Goal: Browse casually: Explore the website without a specific task or goal

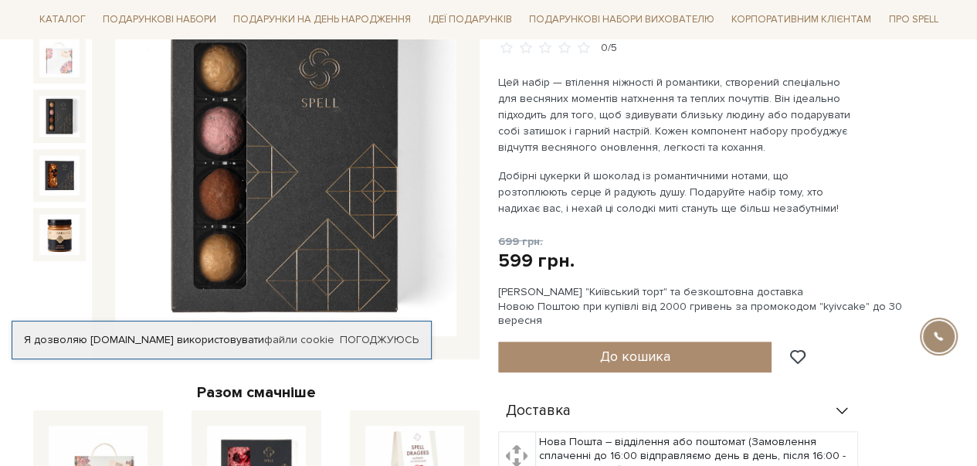
click at [57, 113] on img at bounding box center [59, 116] width 40 height 40
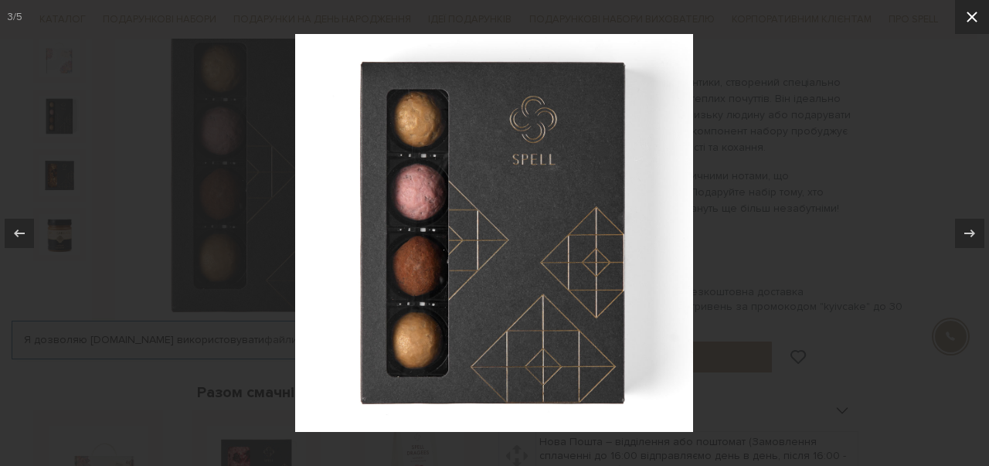
click at [972, 15] on icon at bounding box center [971, 17] width 19 height 19
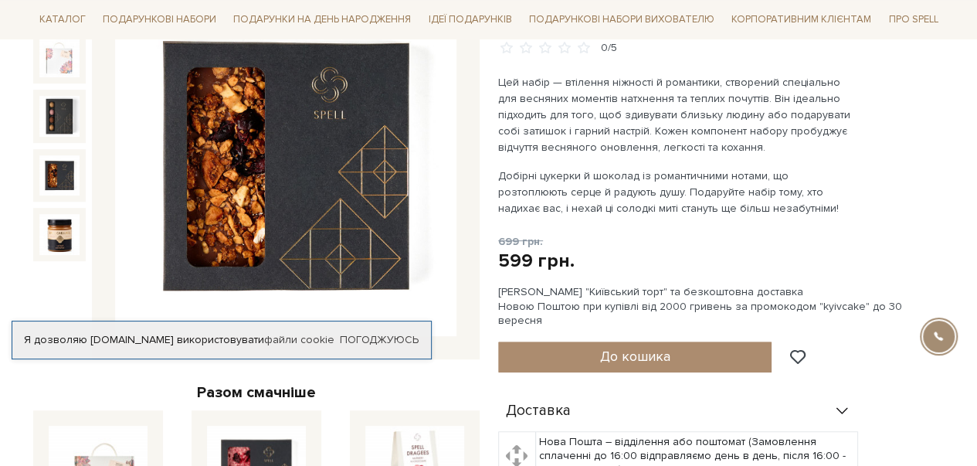
click at [53, 169] on img at bounding box center [59, 175] width 40 height 40
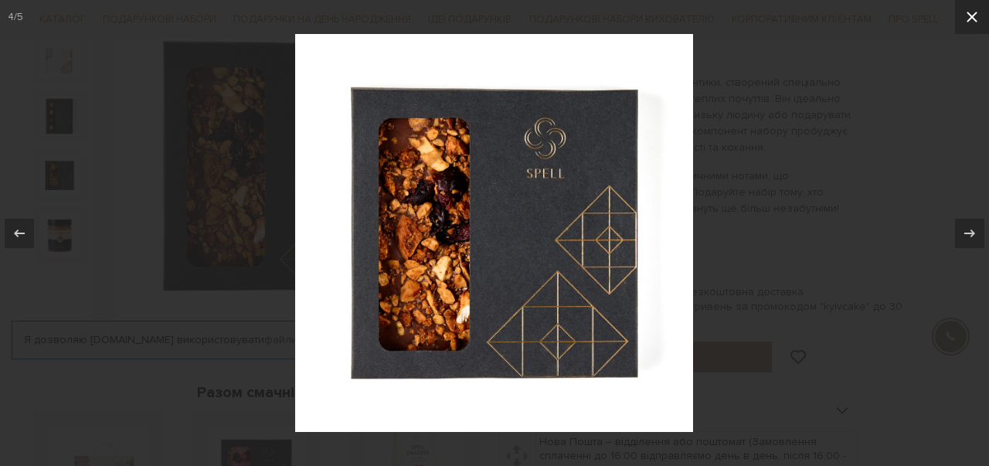
click at [972, 16] on icon at bounding box center [971, 17] width 11 height 11
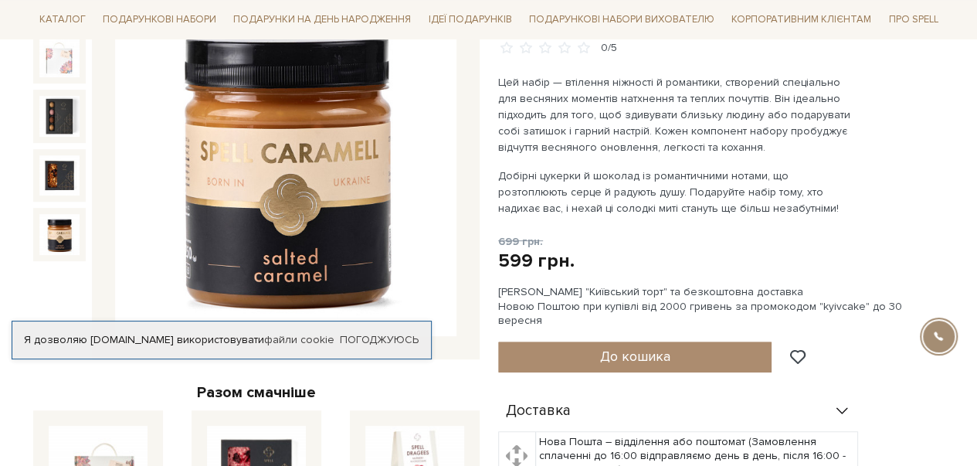
click at [70, 236] on img at bounding box center [59, 234] width 40 height 40
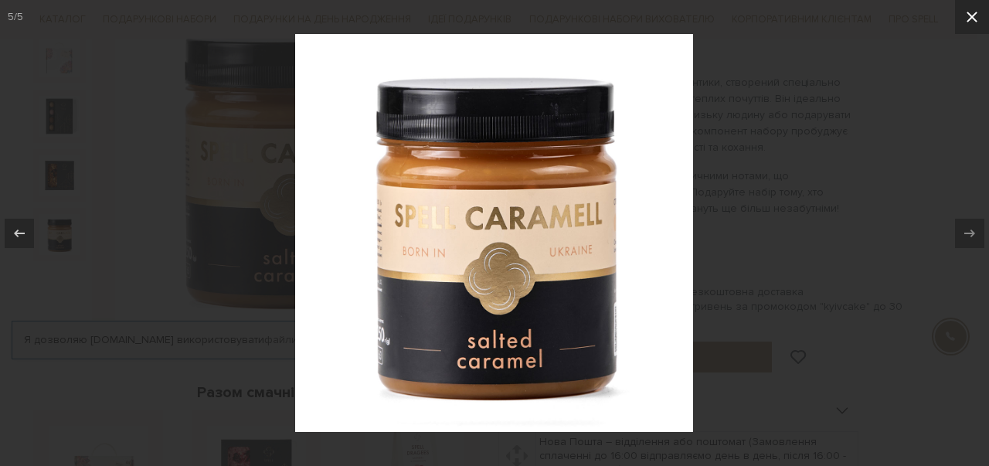
click at [966, 8] on icon at bounding box center [971, 17] width 19 height 19
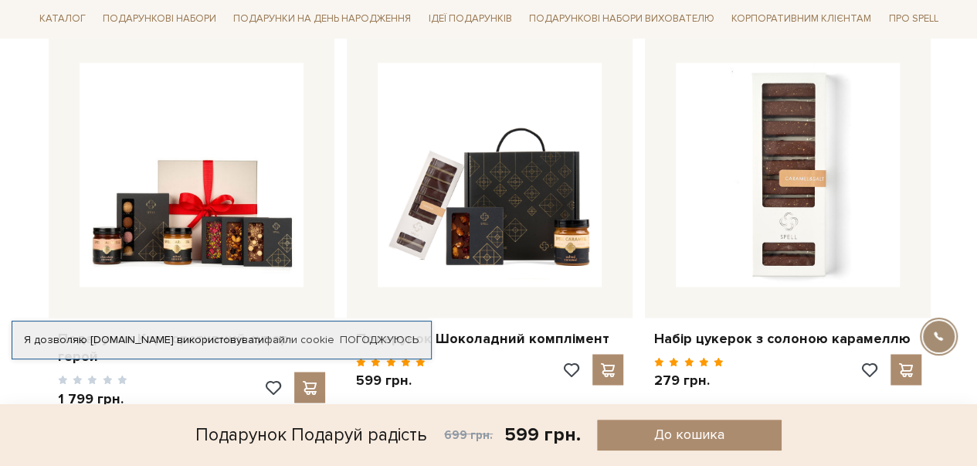
scroll to position [1081, 0]
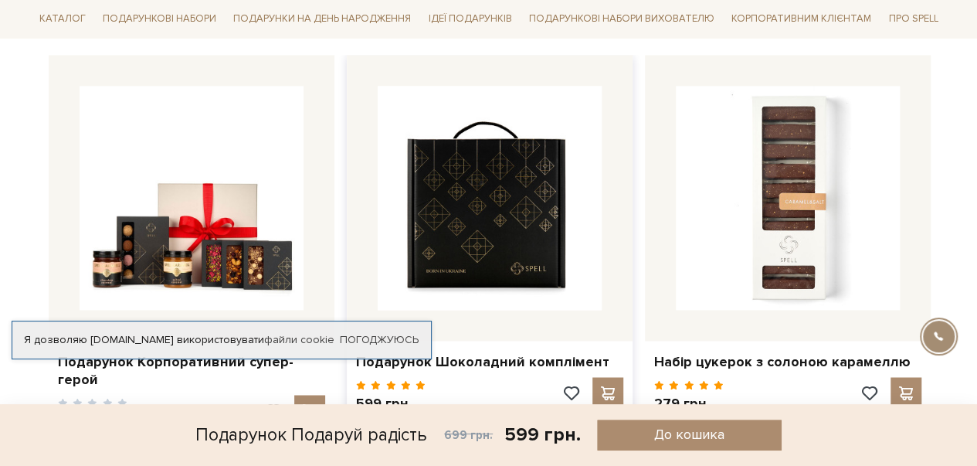
click at [520, 183] on img at bounding box center [490, 198] width 224 height 224
